Goal: Task Accomplishment & Management: Complete application form

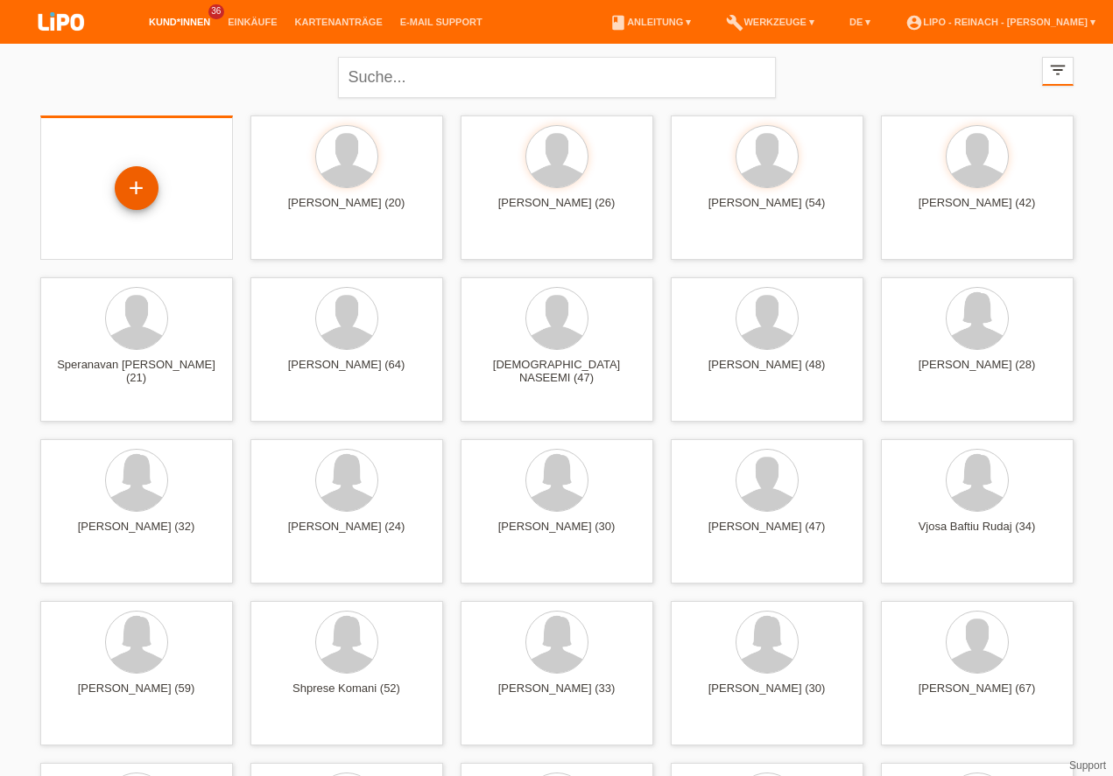
click at [132, 193] on div "+" at bounding box center [137, 188] width 42 height 30
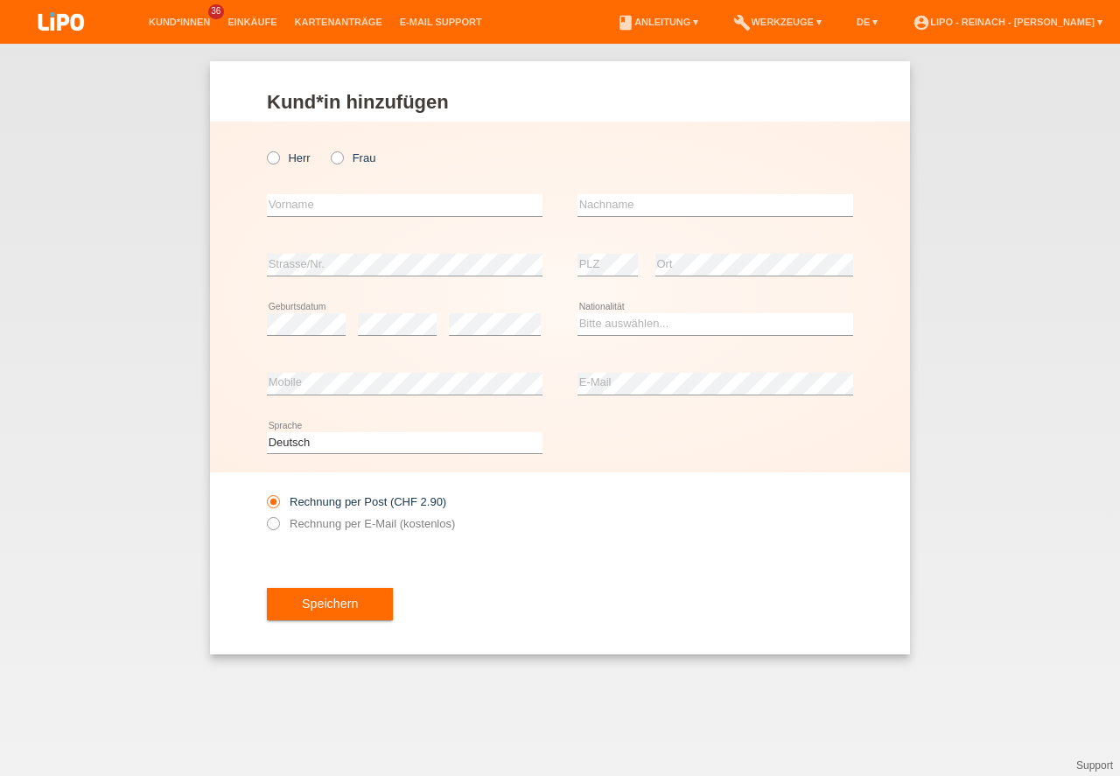
click at [328, 149] on icon at bounding box center [328, 149] width 0 height 0
click at [341, 154] on input "Frau" at bounding box center [336, 156] width 11 height 11
radio input "true"
click at [264, 149] on icon at bounding box center [264, 149] width 0 height 0
click at [276, 159] on input "Herr" at bounding box center [272, 156] width 11 height 11
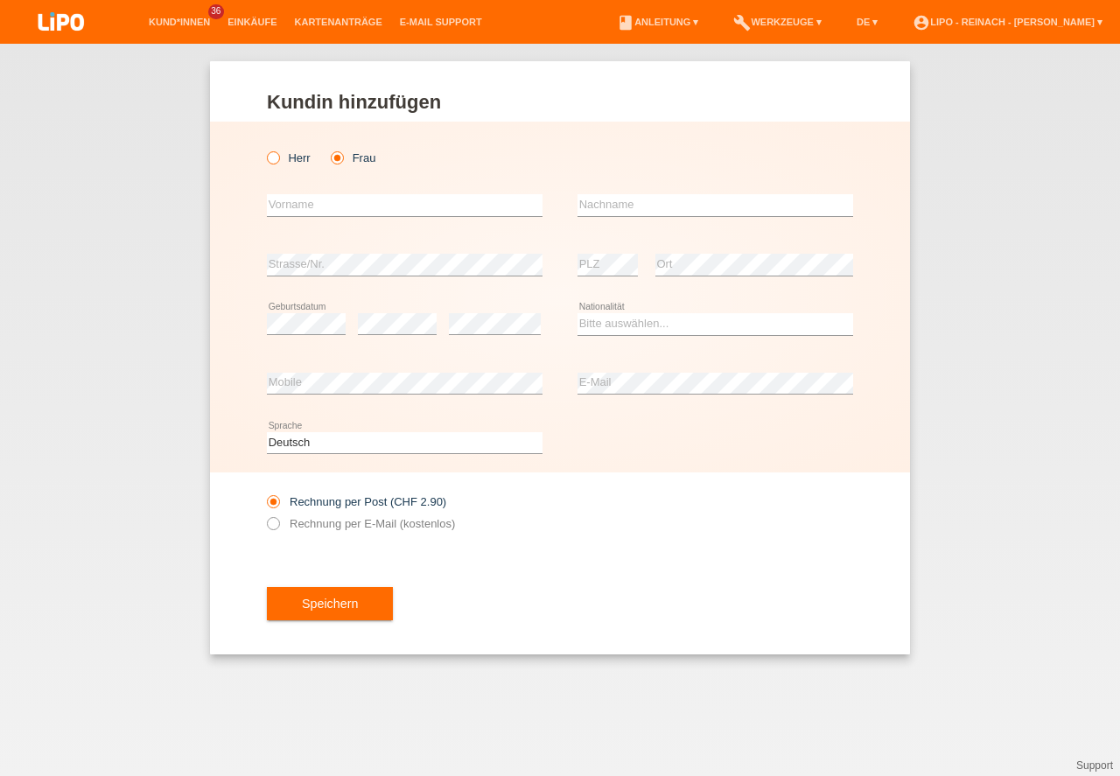
radio input "true"
click at [327, 207] on input "text" at bounding box center [405, 205] width 276 height 22
type input "Jose Louis"
click at [648, 202] on input "text" at bounding box center [716, 205] width 276 height 22
type input "Vaquero Delgado"
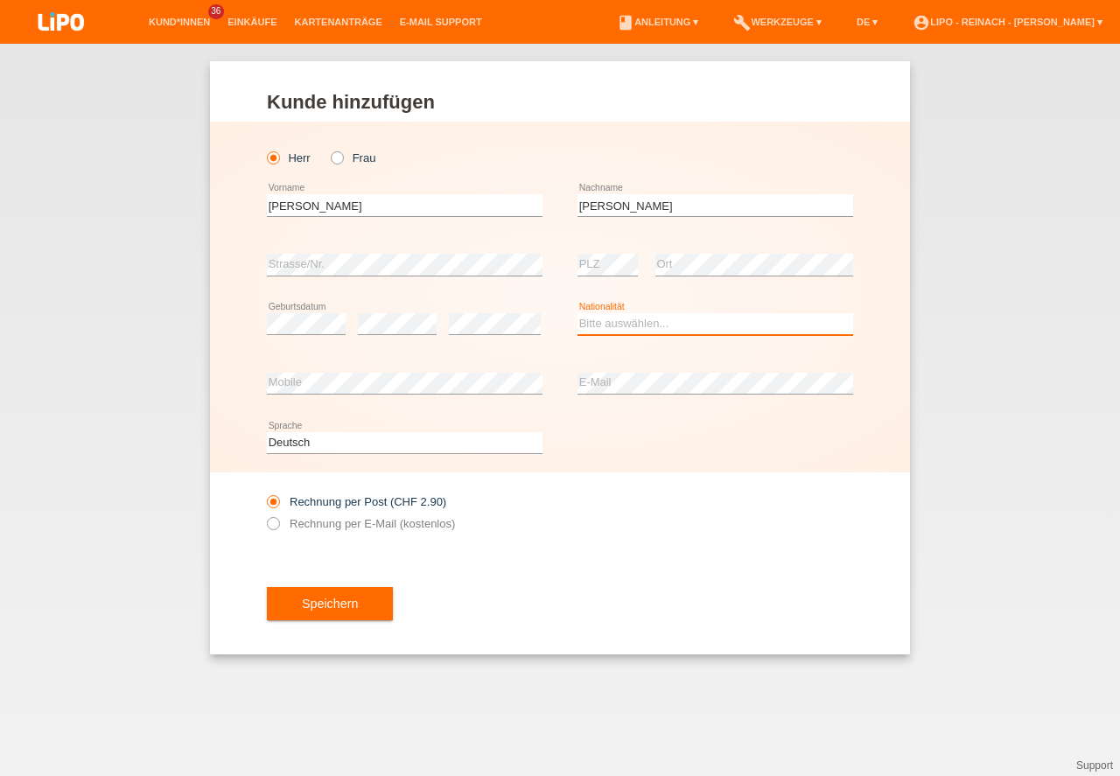
click at [605, 327] on select "Bitte auswählen... Schweiz Deutschland Liechtenstein Österreich ------------ Af…" at bounding box center [716, 323] width 276 height 21
select select "ES"
click at [0, 0] on option "Spanien" at bounding box center [0, 0] width 0 height 0
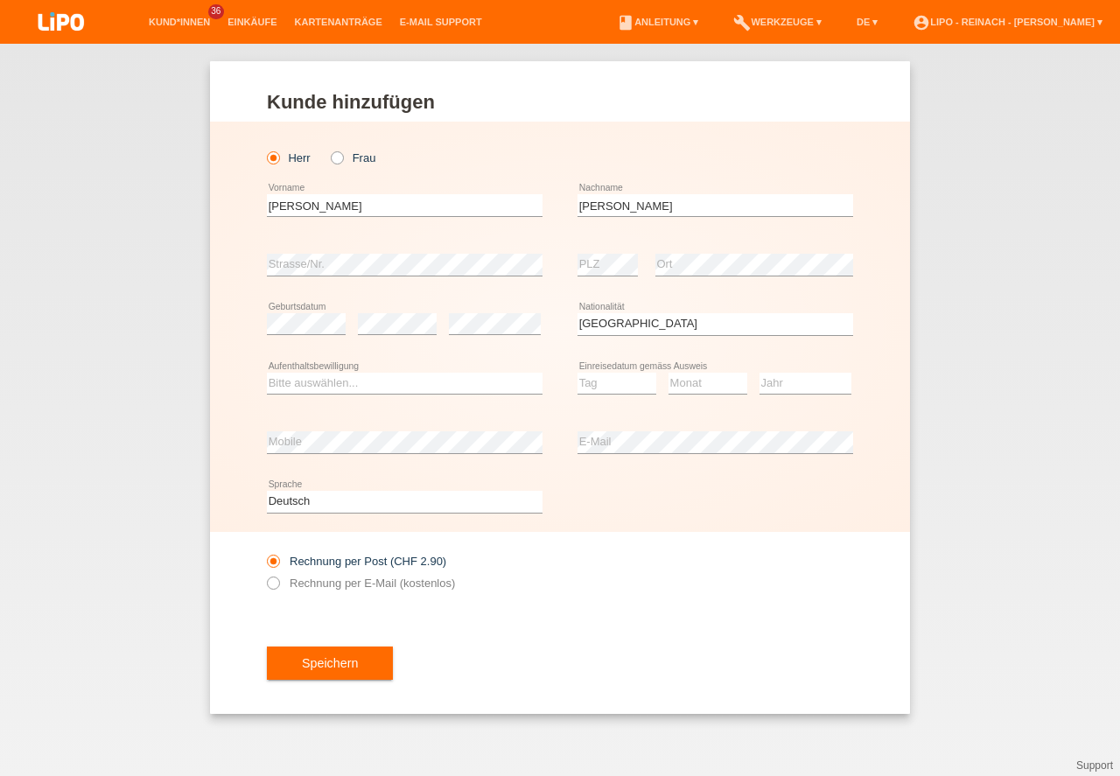
click at [347, 400] on div "Bitte auswählen... C B B - Flüchtlingsstatus Andere error Aufenthaltsbewilligung" at bounding box center [405, 385] width 276 height 60
click at [347, 385] on select "Bitte auswählen... C B B - Flüchtlingsstatus Andere" at bounding box center [405, 383] width 276 height 21
select select "O"
click at [0, 0] on option "Andere" at bounding box center [0, 0] width 0 height 0
click at [613, 383] on select "Tag 01 02 03 04 05 06 07 08 09 10 11" at bounding box center [617, 383] width 79 height 21
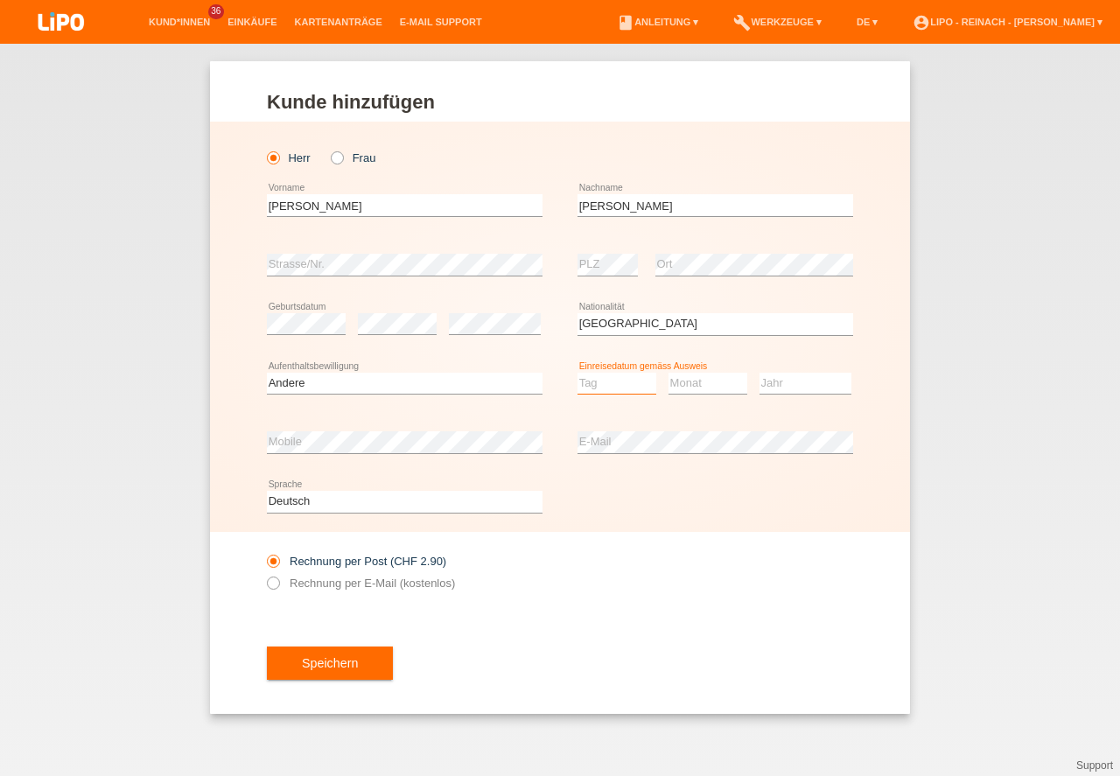
select select "01"
click at [0, 0] on option "01" at bounding box center [0, 0] width 0 height 0
click at [695, 383] on select "Monat 01 02 03 04 05 06 07 08 09 10 11" at bounding box center [708, 383] width 79 height 21
select select "10"
click at [0, 0] on option "10" at bounding box center [0, 0] width 0 height 0
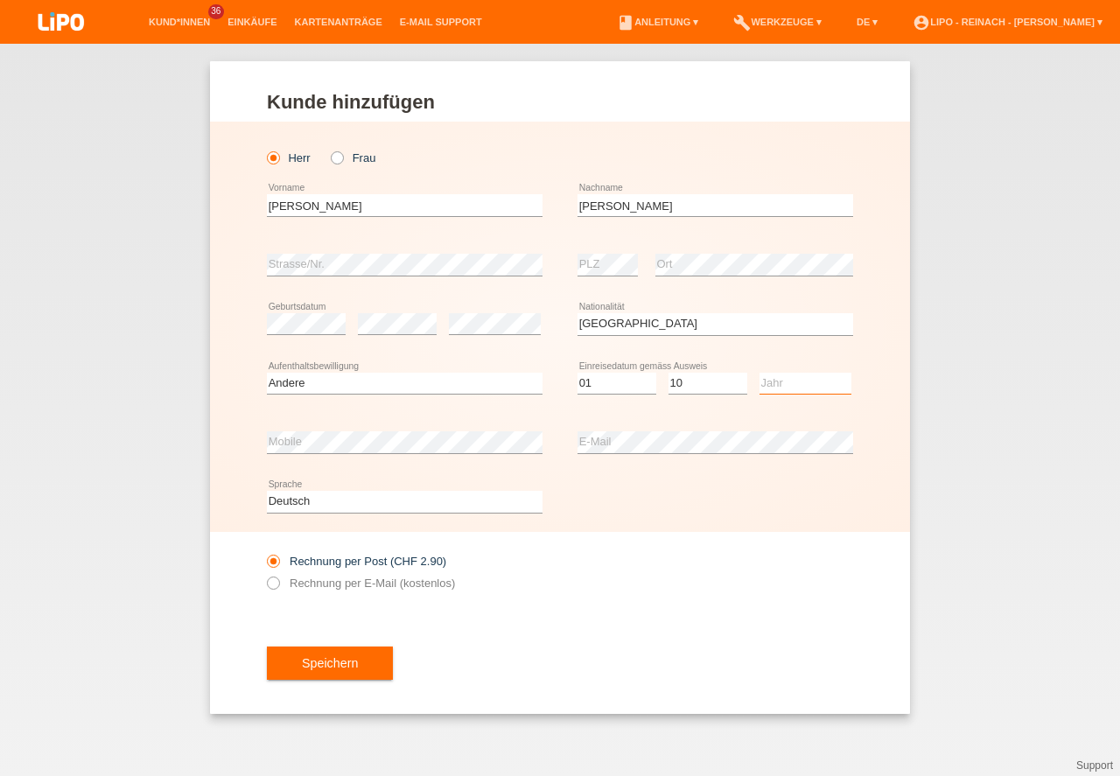
click at [801, 385] on select "Jahr 2025 2024 2023 2022 2021 2020 2019 2018 2017 2016 2015 2014 2013 2012 2011…" at bounding box center [806, 383] width 92 height 21
select select "1966"
click at [312, 213] on input "Jose Louis" at bounding box center [405, 205] width 276 height 22
click at [310, 205] on input "Jose Louis" at bounding box center [405, 205] width 276 height 22
type input "Jose Luis"
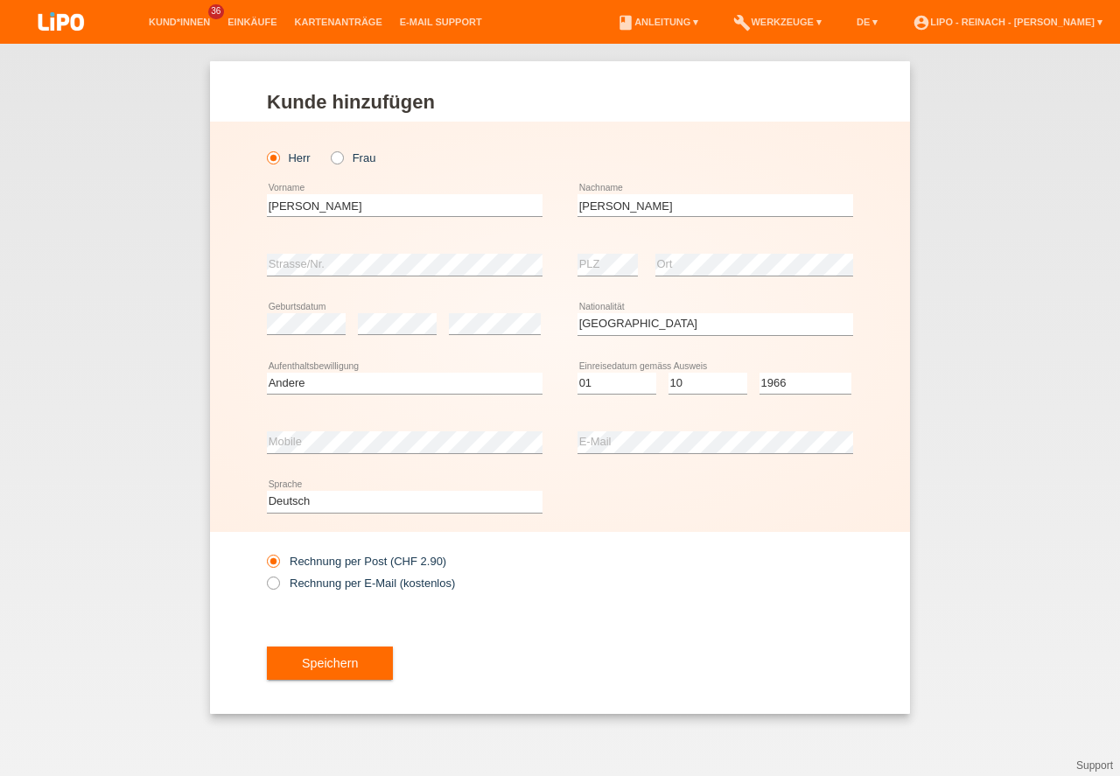
click at [787, 671] on div "Speichern" at bounding box center [560, 664] width 587 height 102
click at [264, 574] on icon at bounding box center [264, 574] width 0 height 0
click at [277, 582] on input "Rechnung per E-Mail (kostenlos)" at bounding box center [272, 588] width 11 height 22
radio input "true"
click at [351, 659] on button "Speichern" at bounding box center [330, 663] width 126 height 33
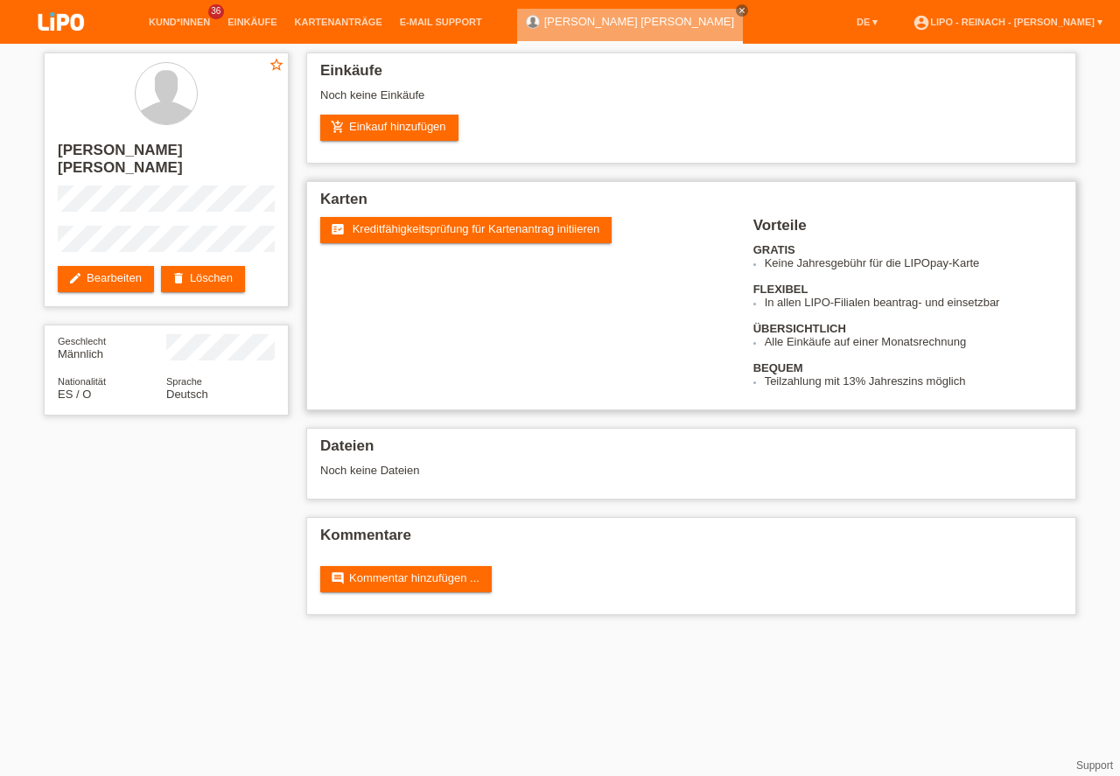
drag, startPoint x: 432, startPoint y: 232, endPoint x: 474, endPoint y: 245, distance: 44.0
click at [433, 231] on span "Kreditfähigkeitsprüfung für Kartenantrag initiieren" at bounding box center [477, 228] width 248 height 13
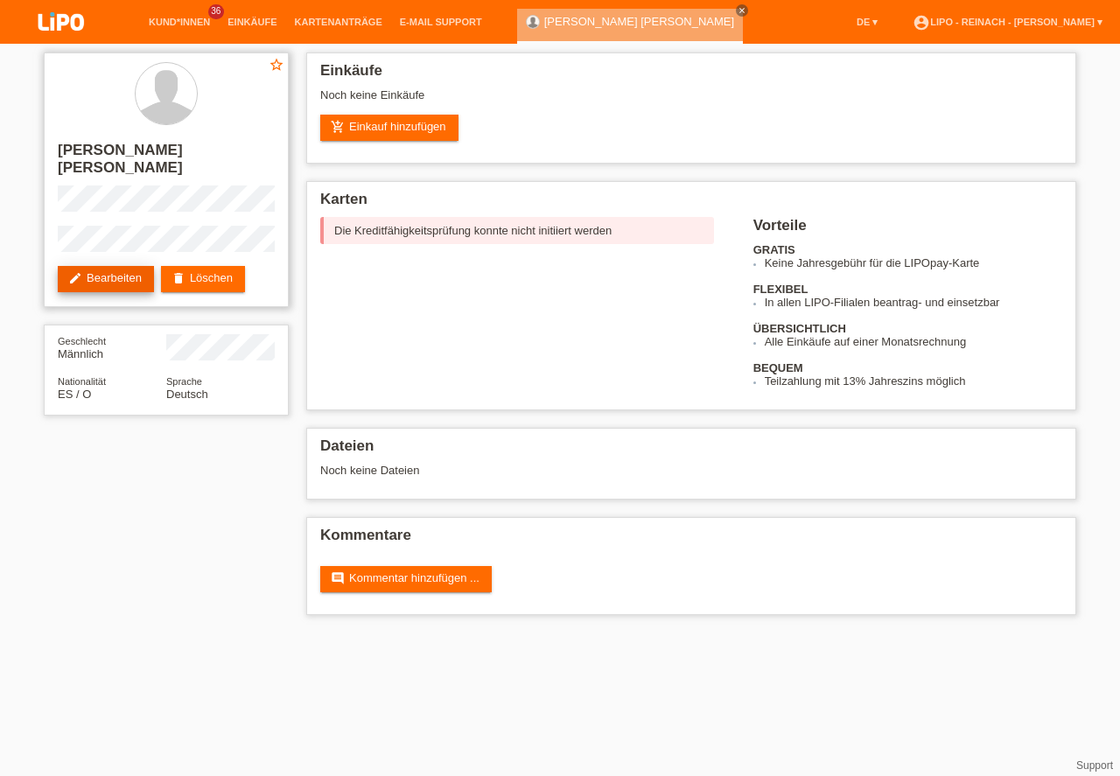
click at [115, 266] on link "edit Bearbeiten" at bounding box center [106, 279] width 96 height 26
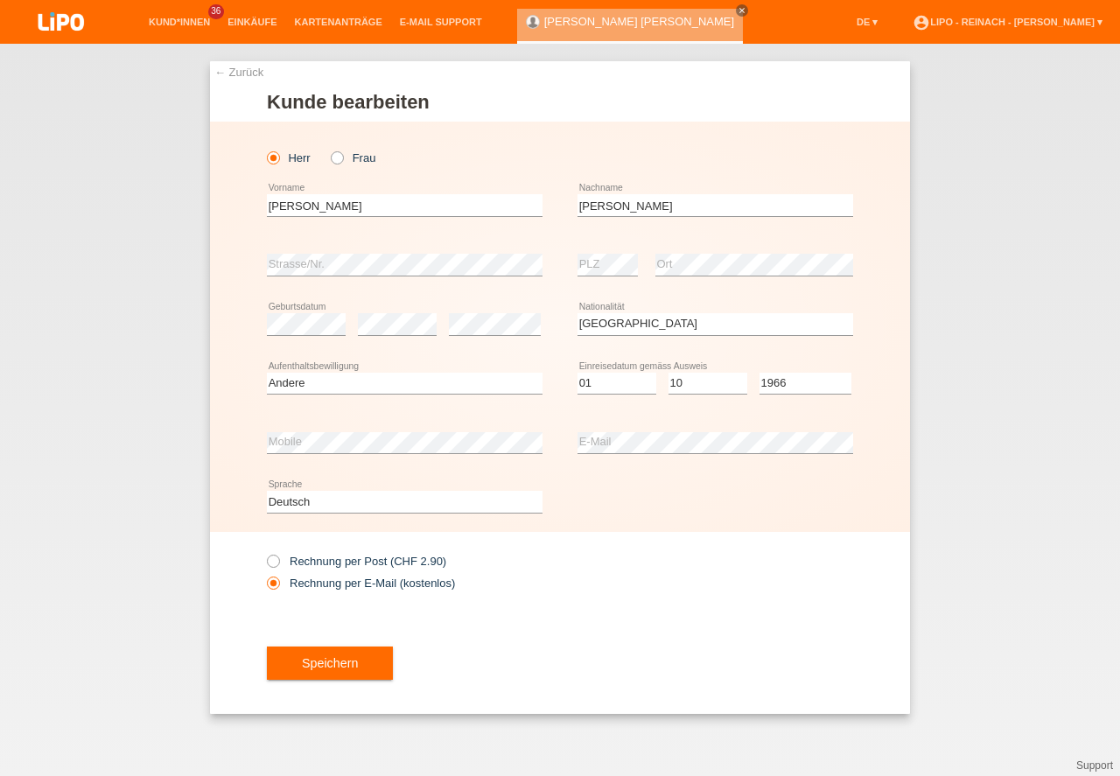
select select "ES"
select select "O"
select select "01"
select select "10"
select select "1966"
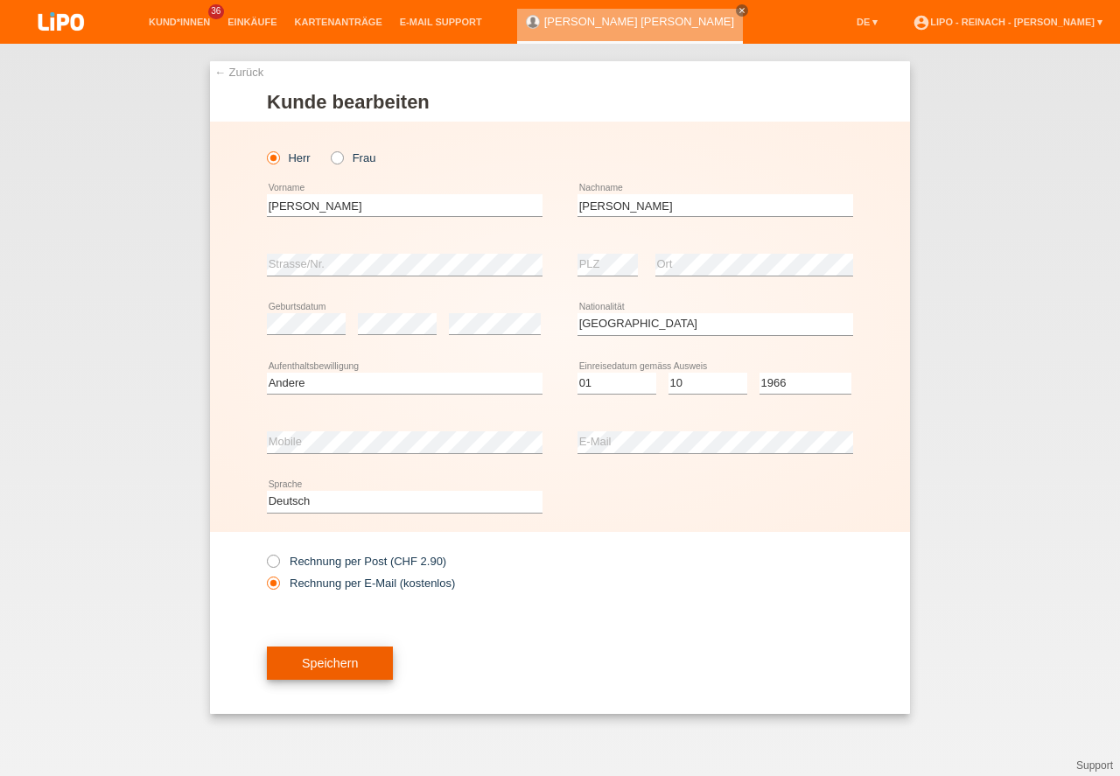
click at [325, 665] on button "Speichern" at bounding box center [330, 663] width 126 height 33
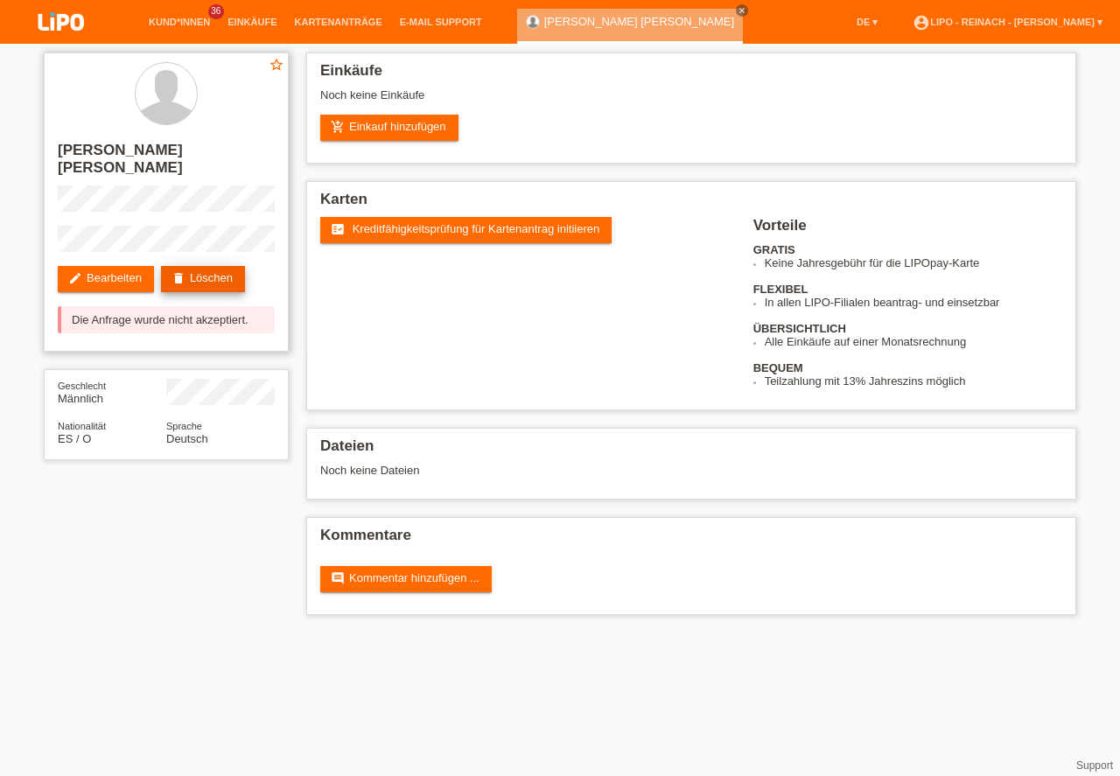
click at [219, 266] on link "delete Löschen" at bounding box center [203, 279] width 84 height 26
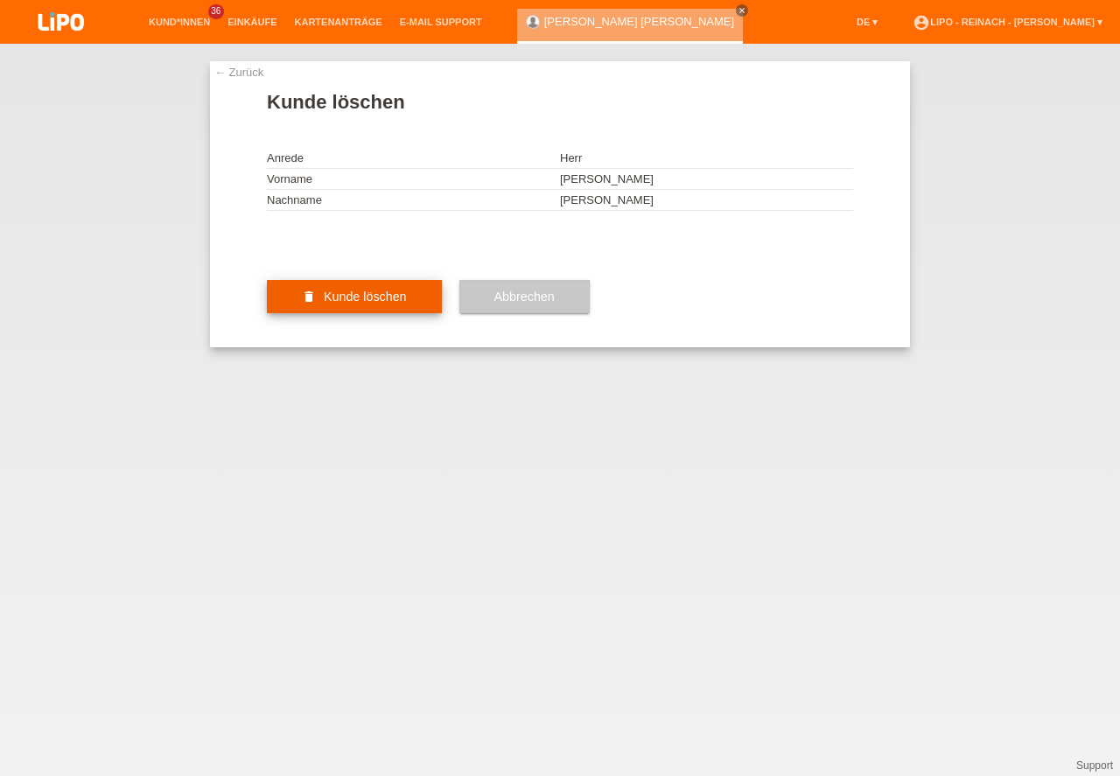
click at [334, 313] on button "delete Kunde löschen" at bounding box center [354, 296] width 175 height 33
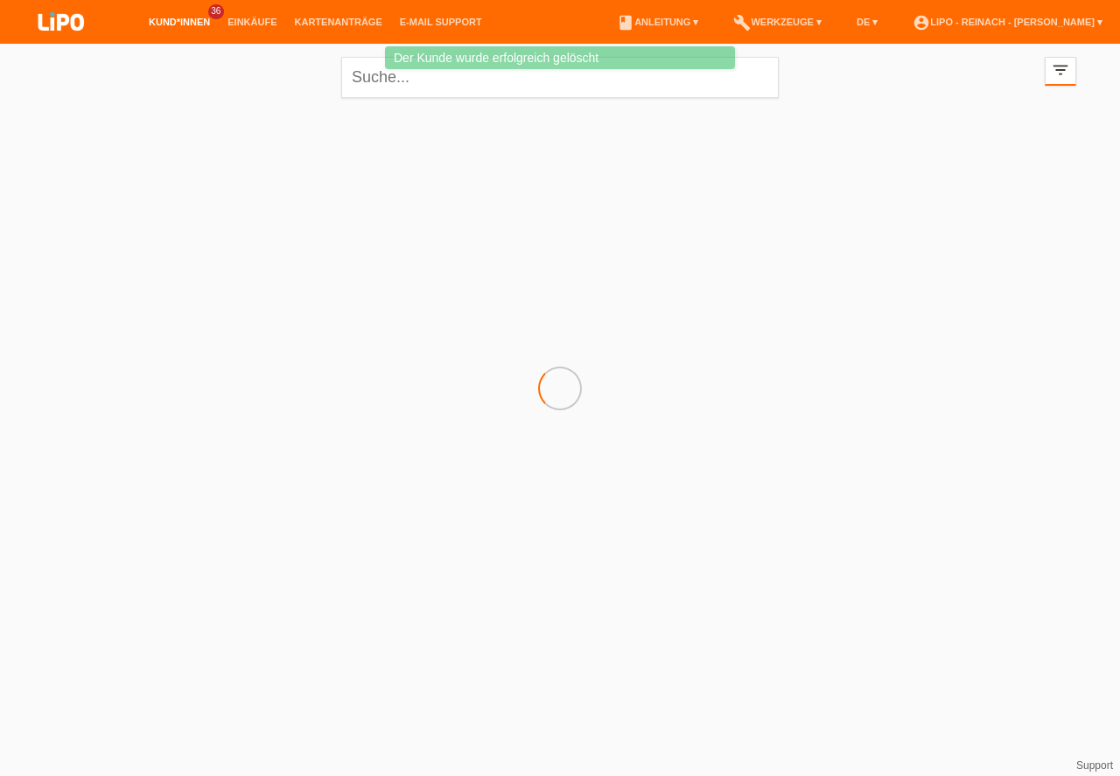
click at [970, 20] on link "account_circle LIPO - Reinach - [PERSON_NAME] ▾" at bounding box center [1007, 22] width 207 height 11
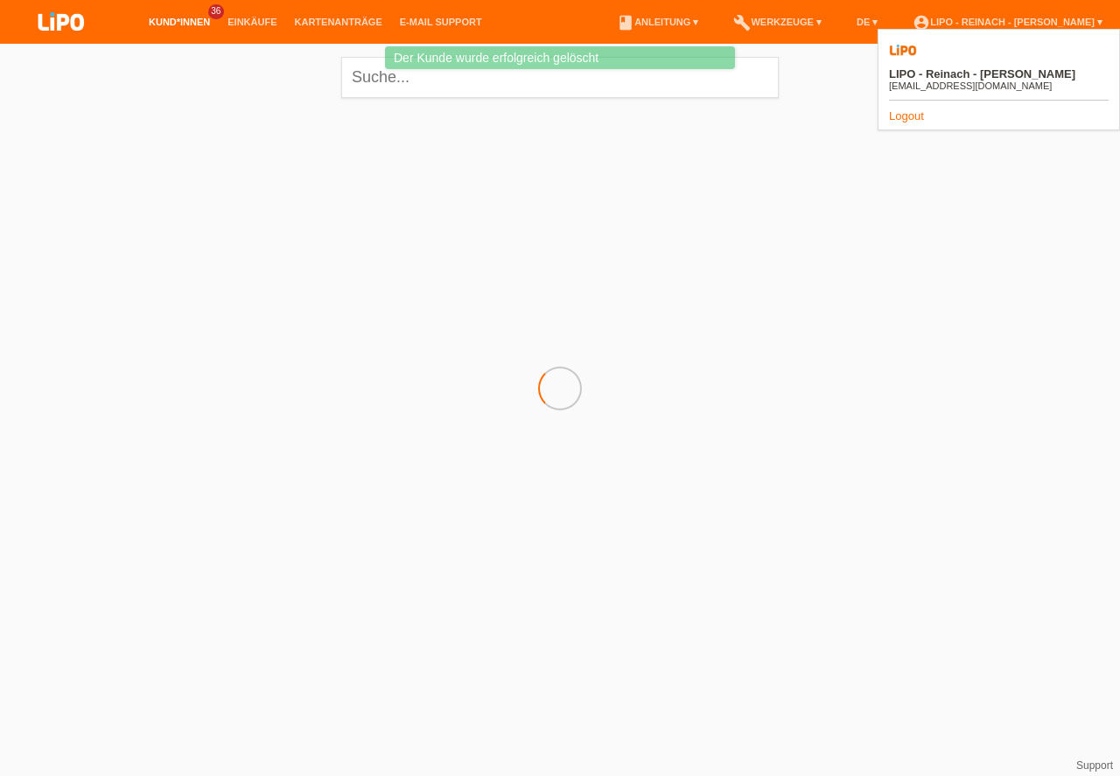
click at [908, 109] on link "Logout" at bounding box center [906, 115] width 35 height 13
